Goal: Task Accomplishment & Management: Complete application form

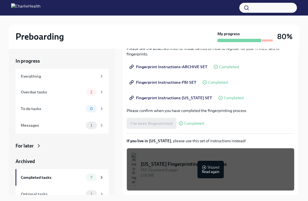
scroll to position [98, 0]
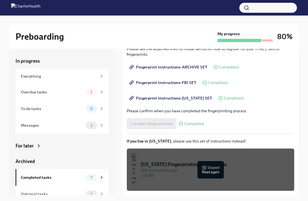
click at [97, 124] on div "1" at bounding box center [95, 125] width 18 height 8
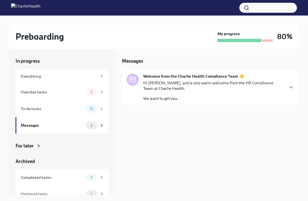
click at [294, 86] on icon "button" at bounding box center [291, 87] width 7 height 7
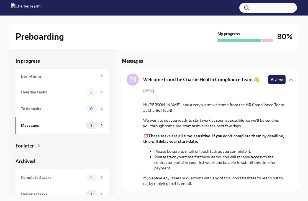
click at [95, 95] on div "2" at bounding box center [91, 92] width 11 height 8
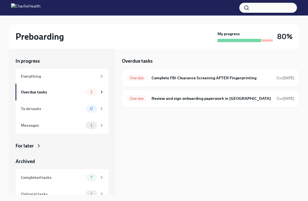
click at [93, 93] on span "2" at bounding box center [91, 92] width 9 height 4
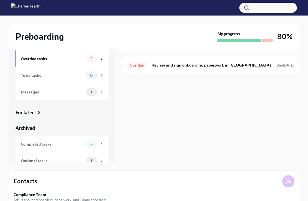
scroll to position [33, 0]
click at [100, 56] on div "2" at bounding box center [95, 59] width 18 height 8
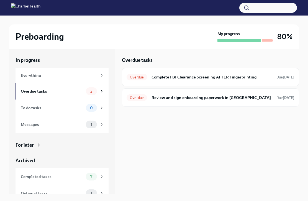
scroll to position [0, 0]
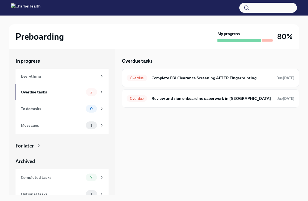
click at [248, 82] on div "Overdue Complete FBI Clearance Screening AFTER Fingerprinting Due [DATE]" at bounding box center [211, 78] width 168 height 9
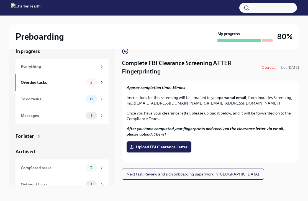
scroll to position [9, 0]
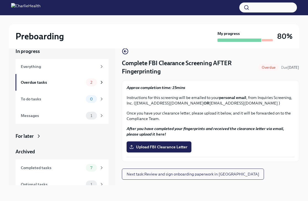
click at [181, 143] on label "Upload FBI Clearance Letter" at bounding box center [159, 147] width 65 height 11
click at [0, 0] on input "Upload FBI Clearance Letter" at bounding box center [0, 0] width 0 height 0
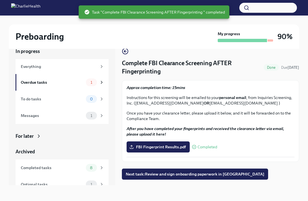
click at [185, 174] on span "Next task : Review and sign onboarding paperwork in [GEOGRAPHIC_DATA]" at bounding box center [195, 175] width 139 height 6
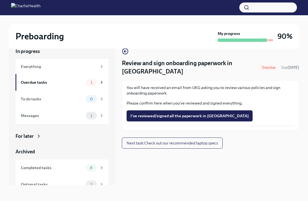
scroll to position [19, 0]
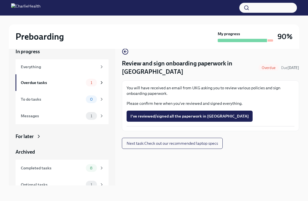
click at [78, 64] on div "Everything" at bounding box center [59, 67] width 76 height 6
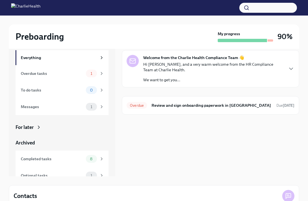
click at [291, 69] on icon "button" at bounding box center [291, 68] width 7 height 7
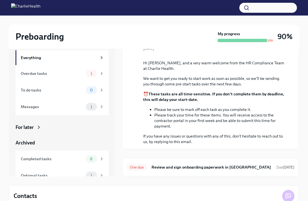
scroll to position [46, 0]
click at [225, 170] on h6 "Review and sign onboarding paperwork in [GEOGRAPHIC_DATA]" at bounding box center [212, 167] width 121 height 6
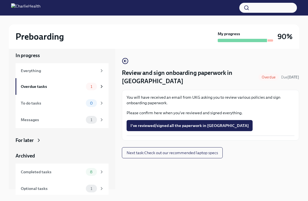
click at [204, 122] on button "I've reviewed/signed all the paperwork in [GEOGRAPHIC_DATA]" at bounding box center [190, 125] width 126 height 11
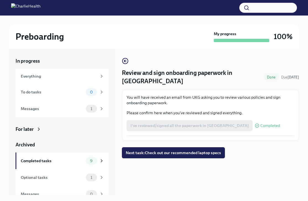
click at [100, 163] on icon at bounding box center [101, 160] width 5 height 5
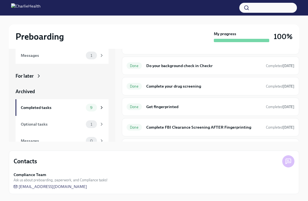
scroll to position [12, 0]
